Goal: Find specific page/section: Find specific page/section

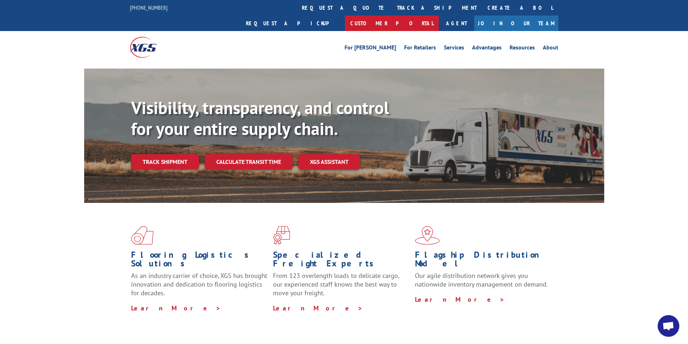
click at [439, 16] on link "Customer Portal" at bounding box center [392, 24] width 94 height 16
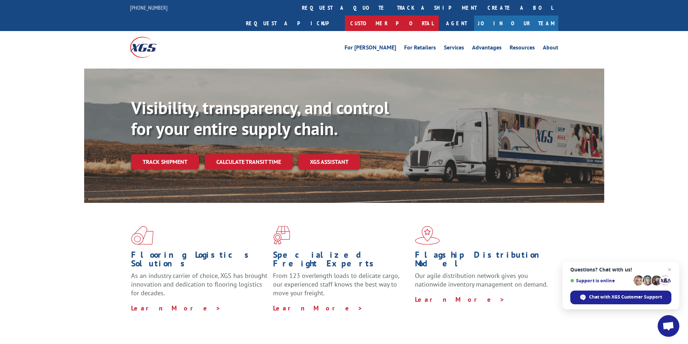
click at [439, 16] on link "Customer Portal" at bounding box center [392, 24] width 94 height 16
